Goal: Check status: Check status

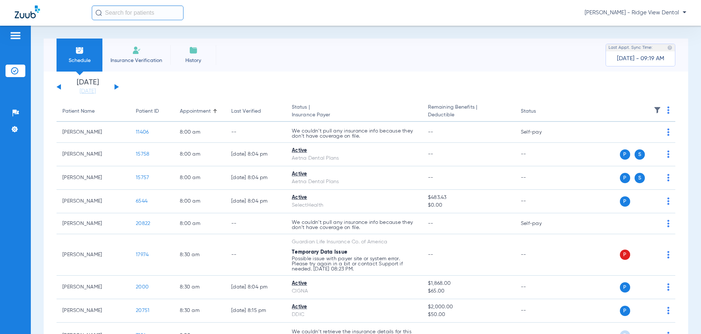
click at [116, 85] on div "[DATE] [DATE] [DATE] [DATE] [DATE] [DATE] [DATE] [DATE] [DATE] [DATE] [DATE] [D…" at bounding box center [88, 87] width 62 height 16
click at [115, 84] on button at bounding box center [116, 87] width 4 height 6
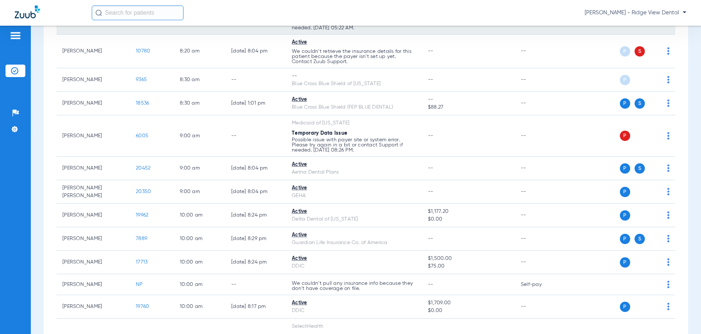
scroll to position [220, 0]
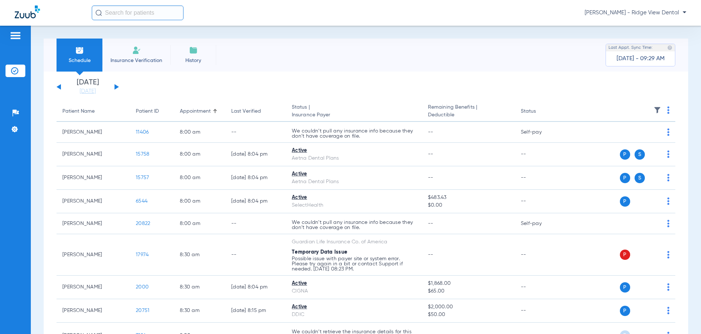
click at [117, 87] on button at bounding box center [116, 87] width 4 height 6
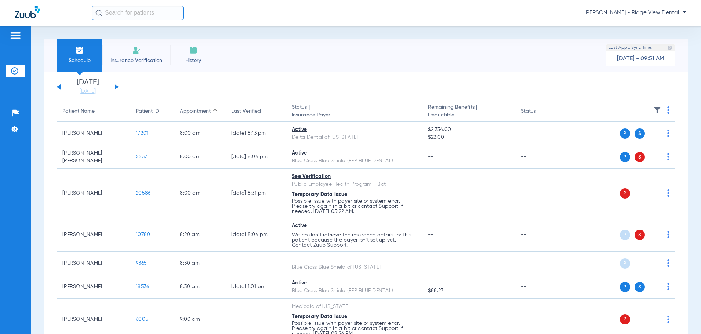
click at [117, 85] on div "[DATE] [DATE] [DATE] [DATE] [DATE] [DATE] [DATE] [DATE] [DATE] [DATE] [DATE] [D…" at bounding box center [88, 87] width 62 height 16
click at [116, 87] on button at bounding box center [116, 87] width 4 height 6
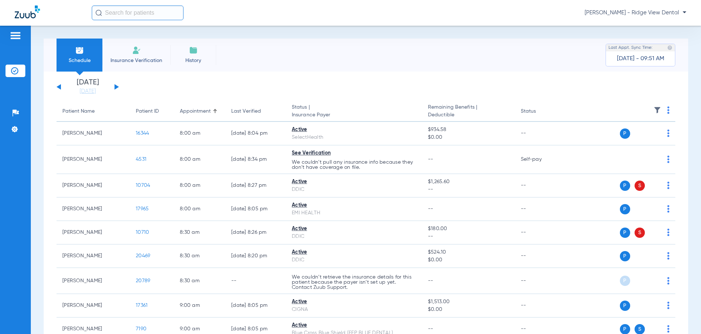
scroll to position [37, 0]
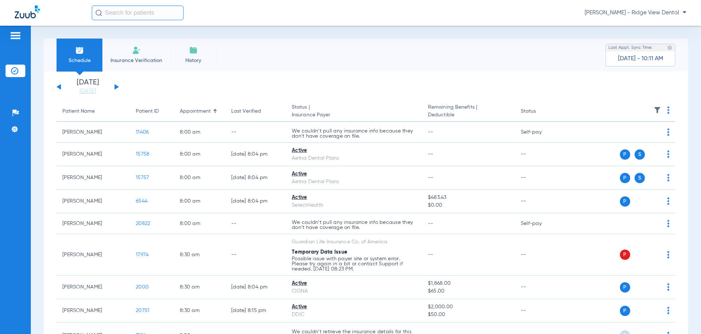
click at [117, 85] on div "[DATE] [DATE] [DATE] [DATE] [DATE] [DATE] [DATE] [DATE] [DATE] [DATE] [DATE] [D…" at bounding box center [88, 87] width 62 height 16
drag, startPoint x: 99, startPoint y: 88, endPoint x: 107, endPoint y: 99, distance: 13.4
click at [99, 88] on link "[DATE]" at bounding box center [88, 91] width 44 height 7
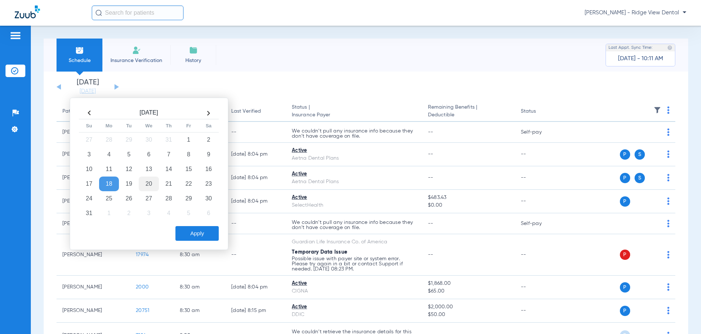
click at [145, 186] on td "20" at bounding box center [149, 184] width 20 height 15
drag, startPoint x: 193, startPoint y: 231, endPoint x: 198, endPoint y: 233, distance: 5.3
click at [195, 232] on button "Apply" at bounding box center [196, 233] width 43 height 15
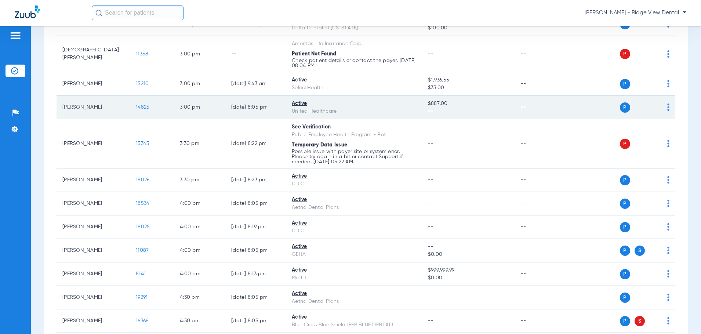
scroll to position [1101, 0]
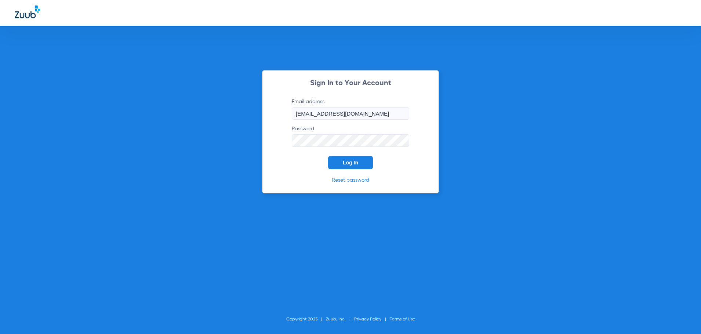
click at [352, 115] on input "[EMAIL_ADDRESS][DOMAIN_NAME]" at bounding box center [350, 113] width 117 height 12
type input "[EMAIL_ADDRESS][DOMAIN_NAME]"
click at [350, 164] on span "Log In" at bounding box center [350, 163] width 15 height 6
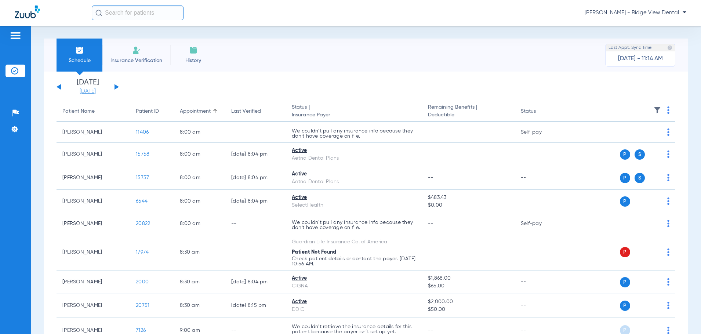
click at [92, 90] on link "[DATE]" at bounding box center [88, 91] width 44 height 7
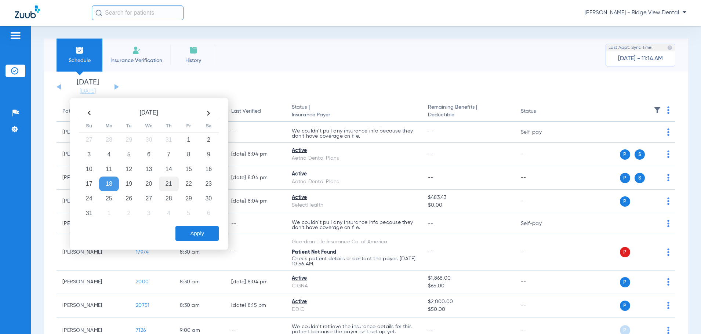
click at [168, 184] on td "21" at bounding box center [169, 184] width 20 height 15
click at [190, 237] on button "Apply" at bounding box center [196, 233] width 43 height 15
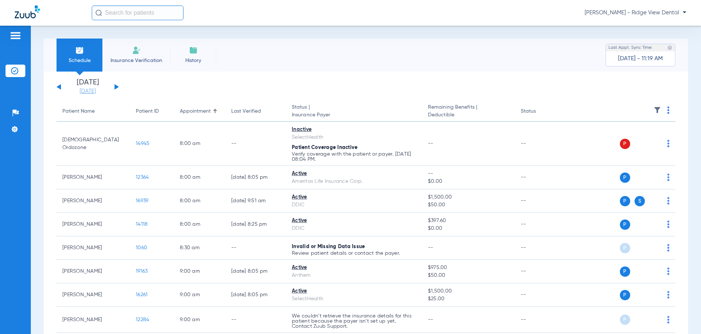
click at [98, 89] on link "[DATE]" at bounding box center [88, 91] width 44 height 7
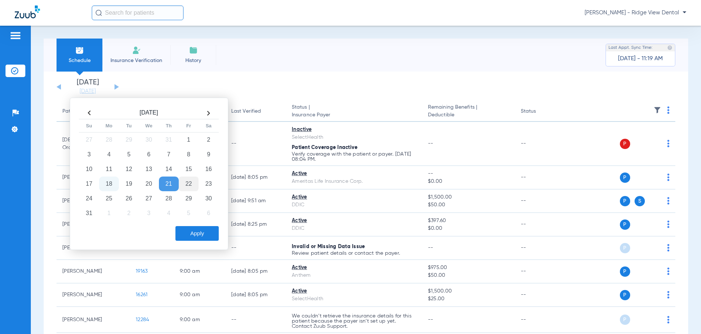
click at [192, 183] on td "22" at bounding box center [189, 184] width 20 height 15
click at [179, 233] on button "Apply" at bounding box center [196, 233] width 43 height 15
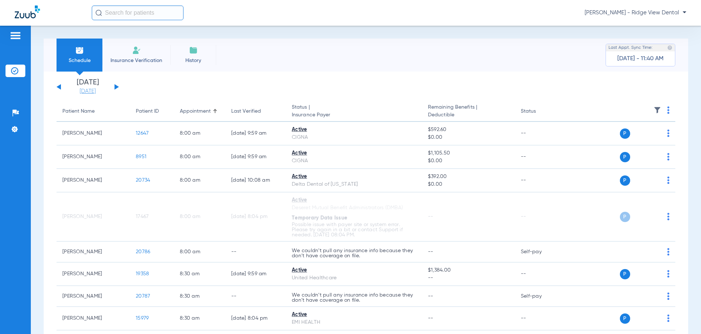
click at [88, 91] on link "[DATE]" at bounding box center [88, 91] width 44 height 7
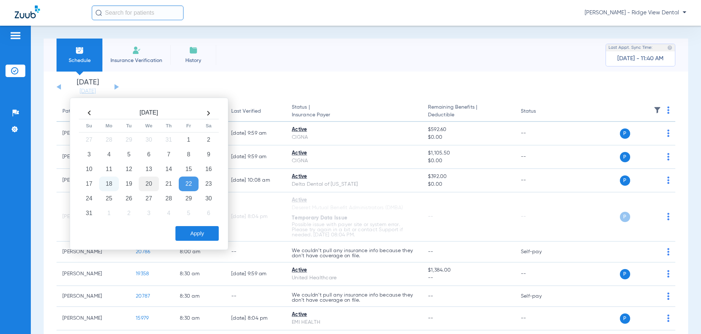
click at [149, 184] on td "20" at bounding box center [149, 184] width 20 height 15
click at [200, 234] on button "Apply" at bounding box center [196, 233] width 43 height 15
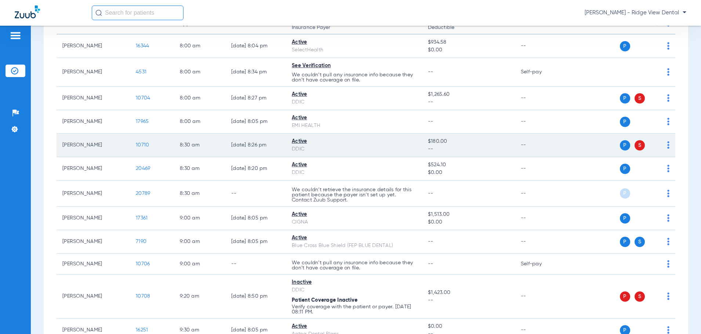
scroll to position [110, 0]
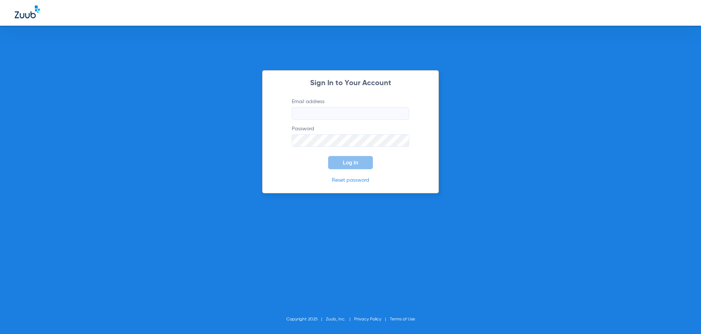
type input "[EMAIL_ADDRESS][DOMAIN_NAME]"
click at [354, 163] on span "Log In" at bounding box center [350, 163] width 15 height 6
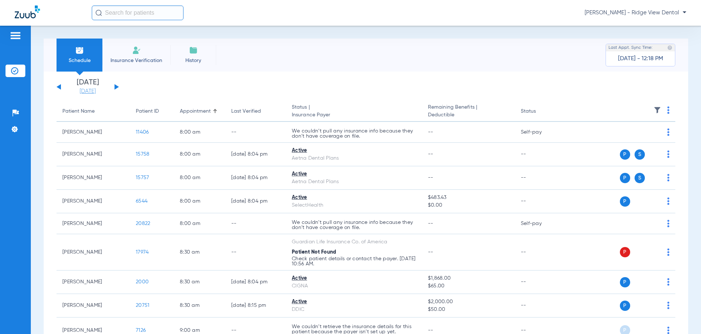
click at [89, 91] on link "[DATE]" at bounding box center [88, 91] width 44 height 7
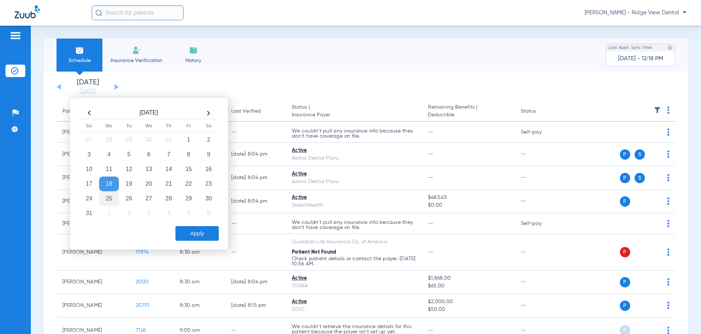
click at [107, 200] on td "25" at bounding box center [109, 198] width 20 height 15
click at [204, 235] on button "Apply" at bounding box center [196, 233] width 43 height 15
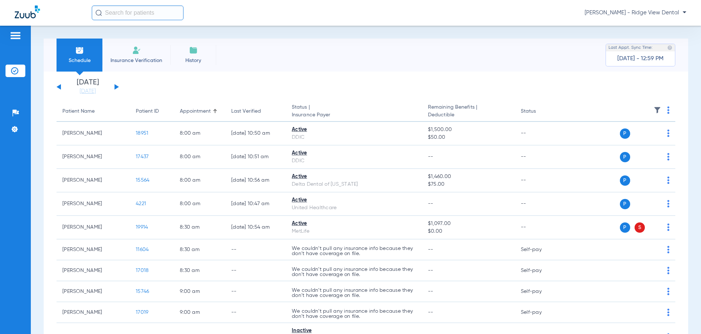
click at [115, 86] on button at bounding box center [116, 87] width 4 height 6
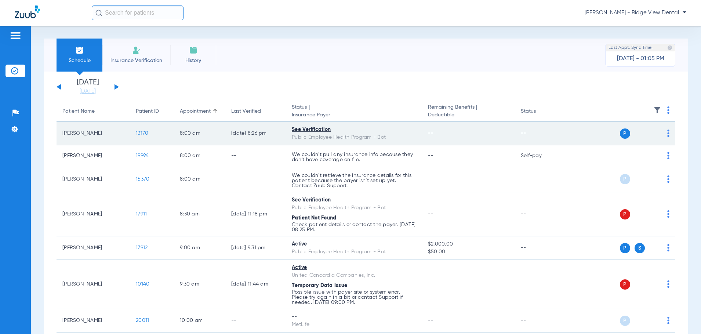
click at [142, 131] on span "13170" at bounding box center [142, 133] width 12 height 5
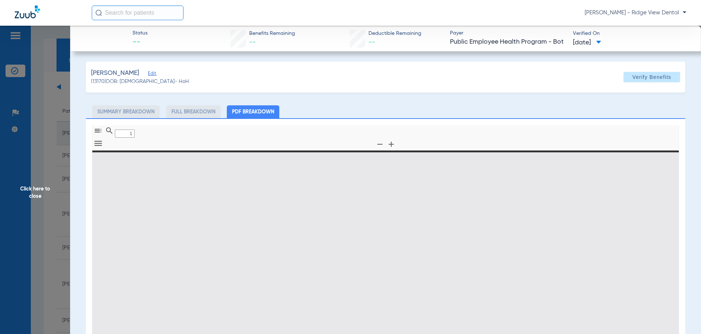
type input "0"
select select "page-width"
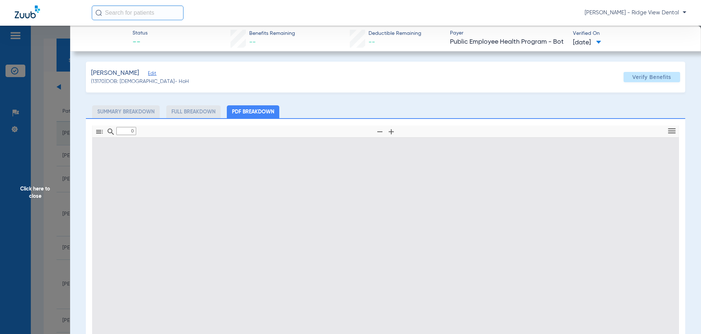
type input "1"
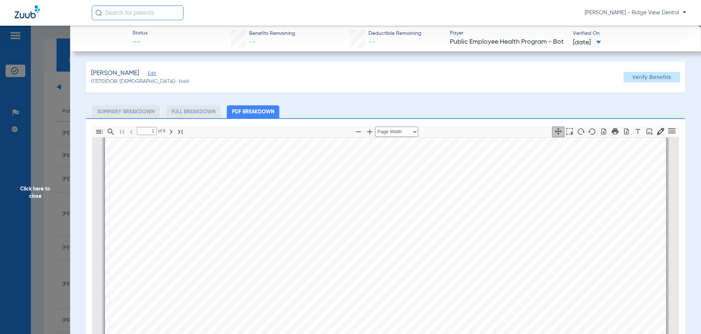
scroll to position [371, 0]
click at [610, 137] on button "button" at bounding box center [615, 132] width 12 height 11
click at [34, 196] on span "Click here to close" at bounding box center [35, 193] width 70 height 334
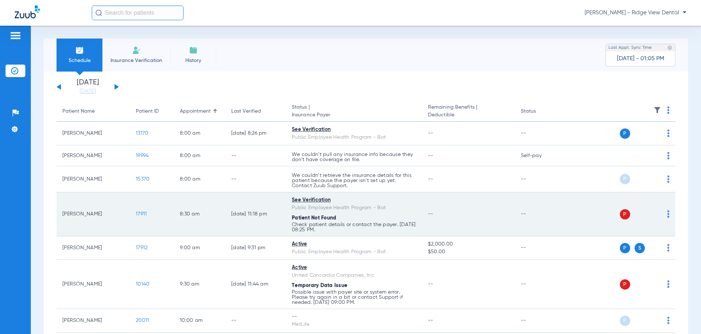
scroll to position [37, 0]
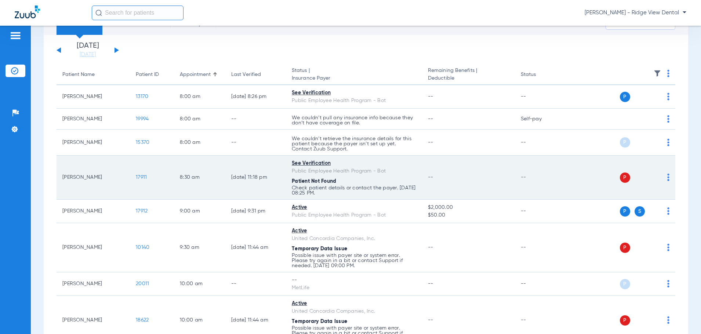
click at [139, 177] on span "17911" at bounding box center [141, 177] width 11 height 5
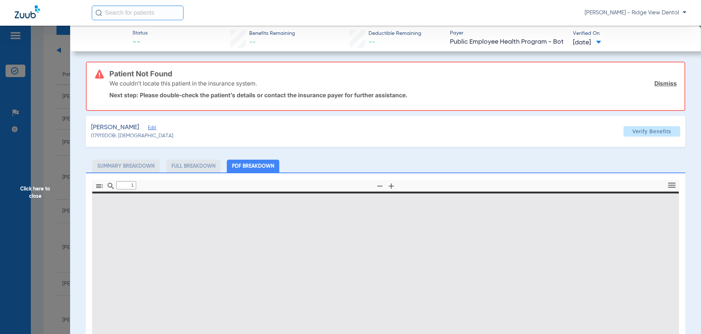
click at [28, 189] on span "Click here to close" at bounding box center [35, 193] width 70 height 334
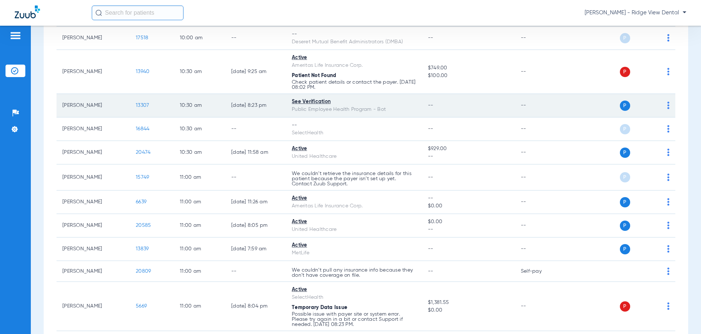
scroll to position [367, 0]
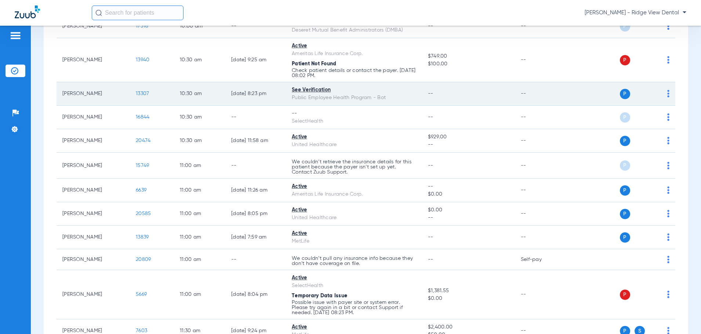
click at [137, 92] on span "13307" at bounding box center [142, 93] width 13 height 5
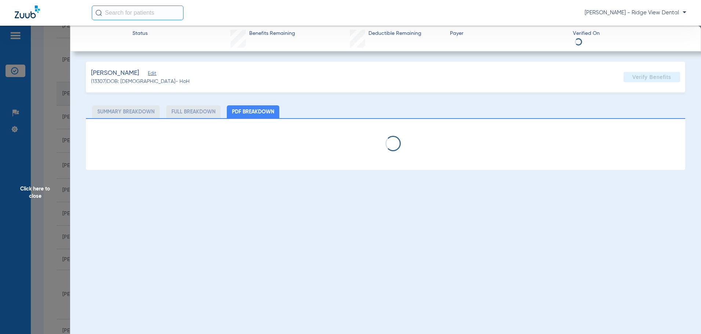
select select "page-width"
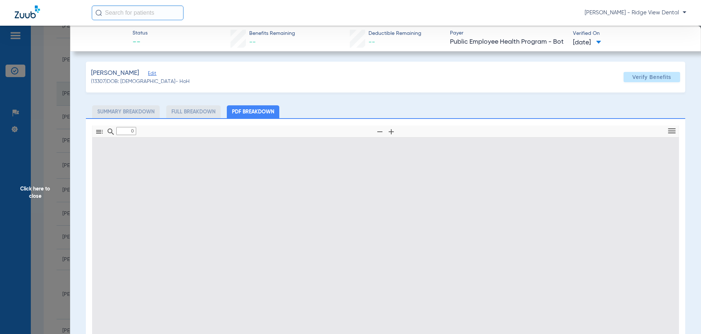
type input "1"
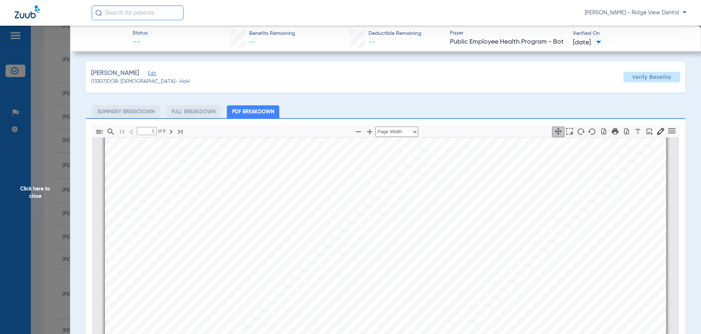
scroll to position [371, 0]
click at [612, 130] on icon "button" at bounding box center [615, 131] width 8 height 8
click at [38, 199] on span "Click here to close" at bounding box center [35, 193] width 70 height 334
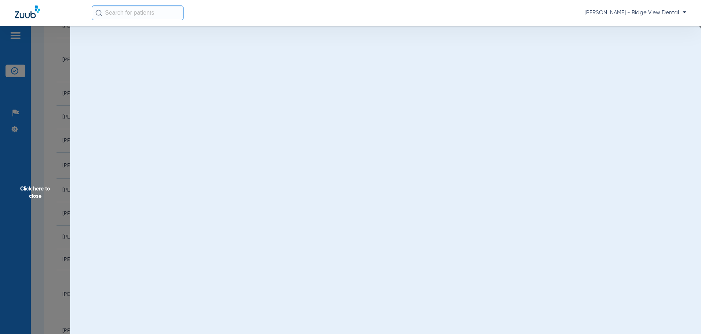
click at [38, 197] on span "Click here to close" at bounding box center [35, 193] width 70 height 334
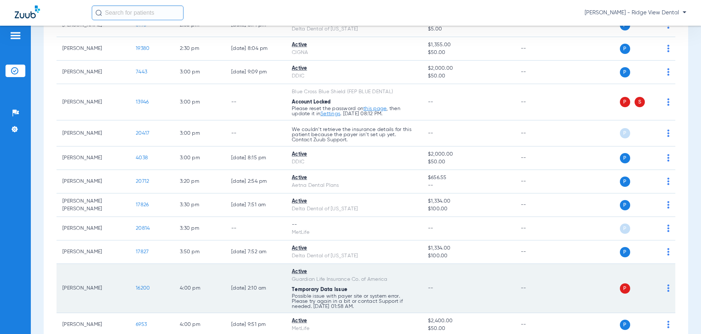
scroll to position [1174, 0]
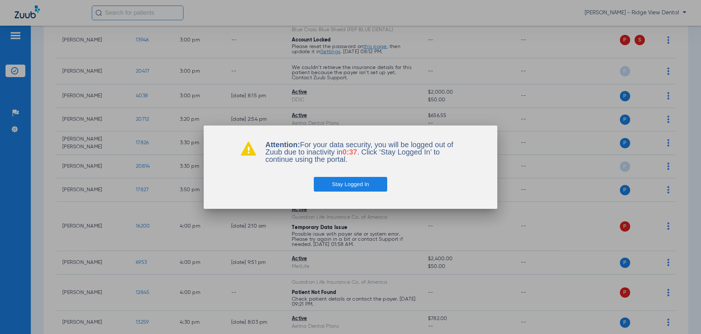
click at [373, 185] on button "Stay Logged In" at bounding box center [351, 184] width 74 height 15
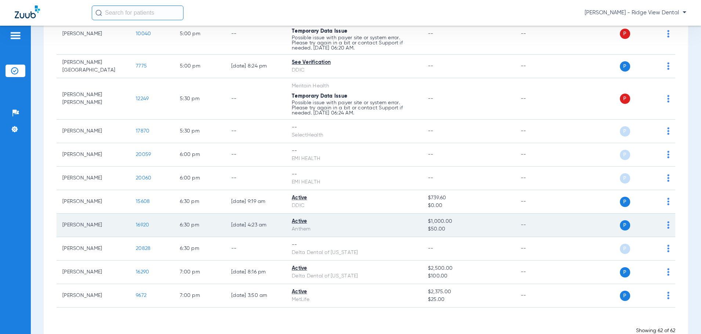
scroll to position [1599, 0]
